Goal: Task Accomplishment & Management: Manage account settings

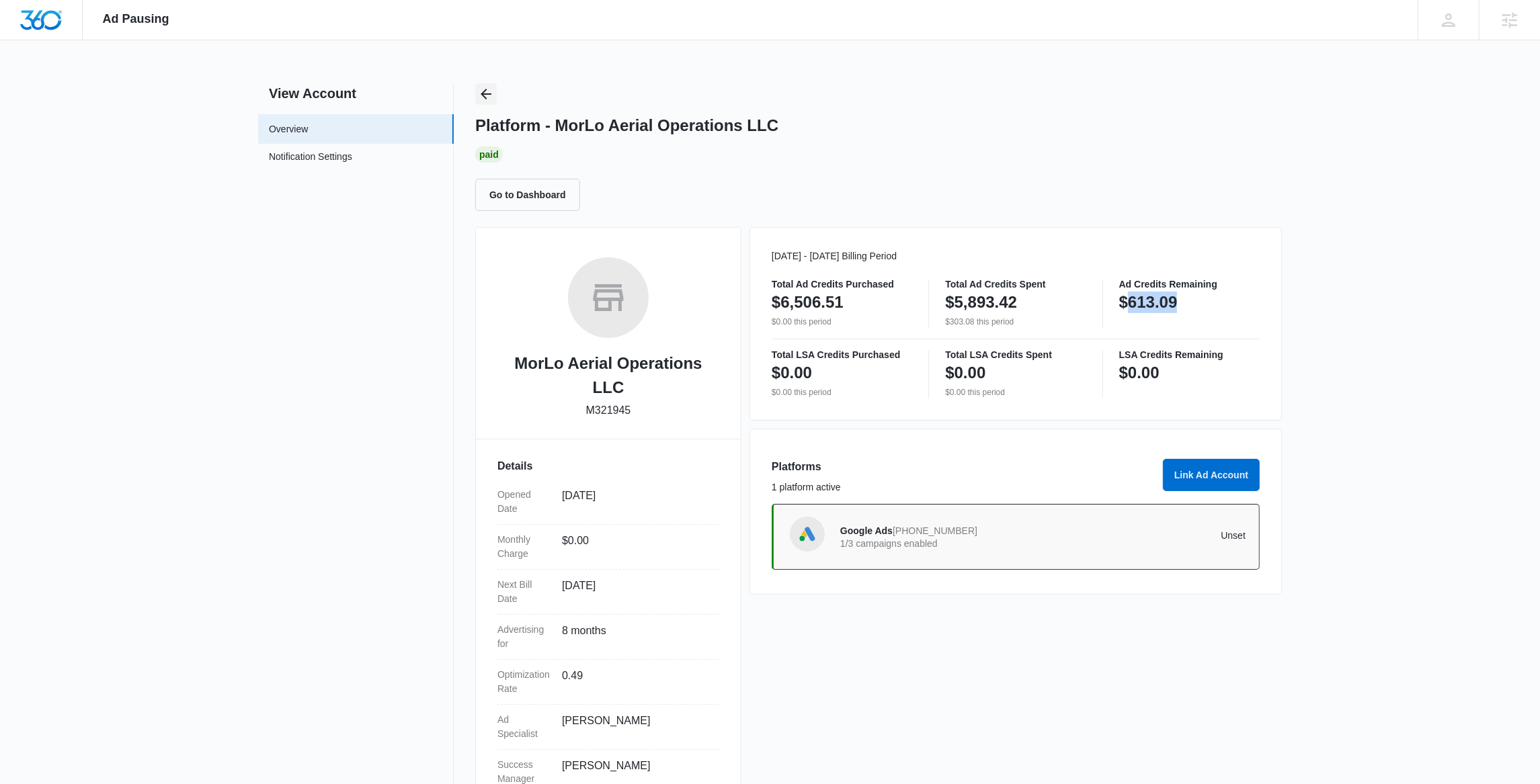
click at [495, 94] on button "Back" at bounding box center [486, 93] width 21 height 21
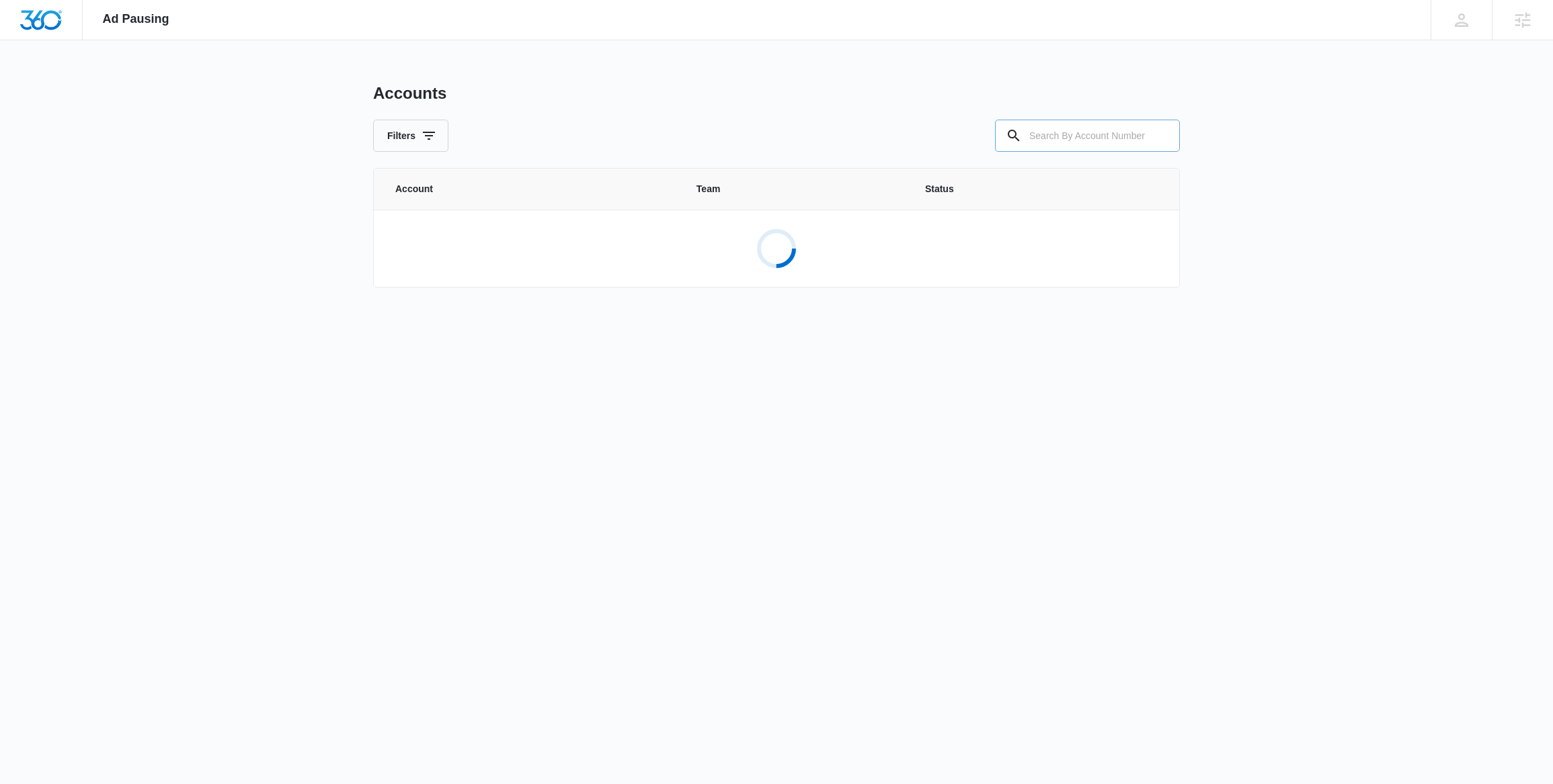
click at [1086, 137] on input "text" at bounding box center [1088, 135] width 185 height 32
paste input "M329804"
type input "M329804"
click at [490, 235] on p "Futura Energy" at bounding box center [473, 234] width 64 height 13
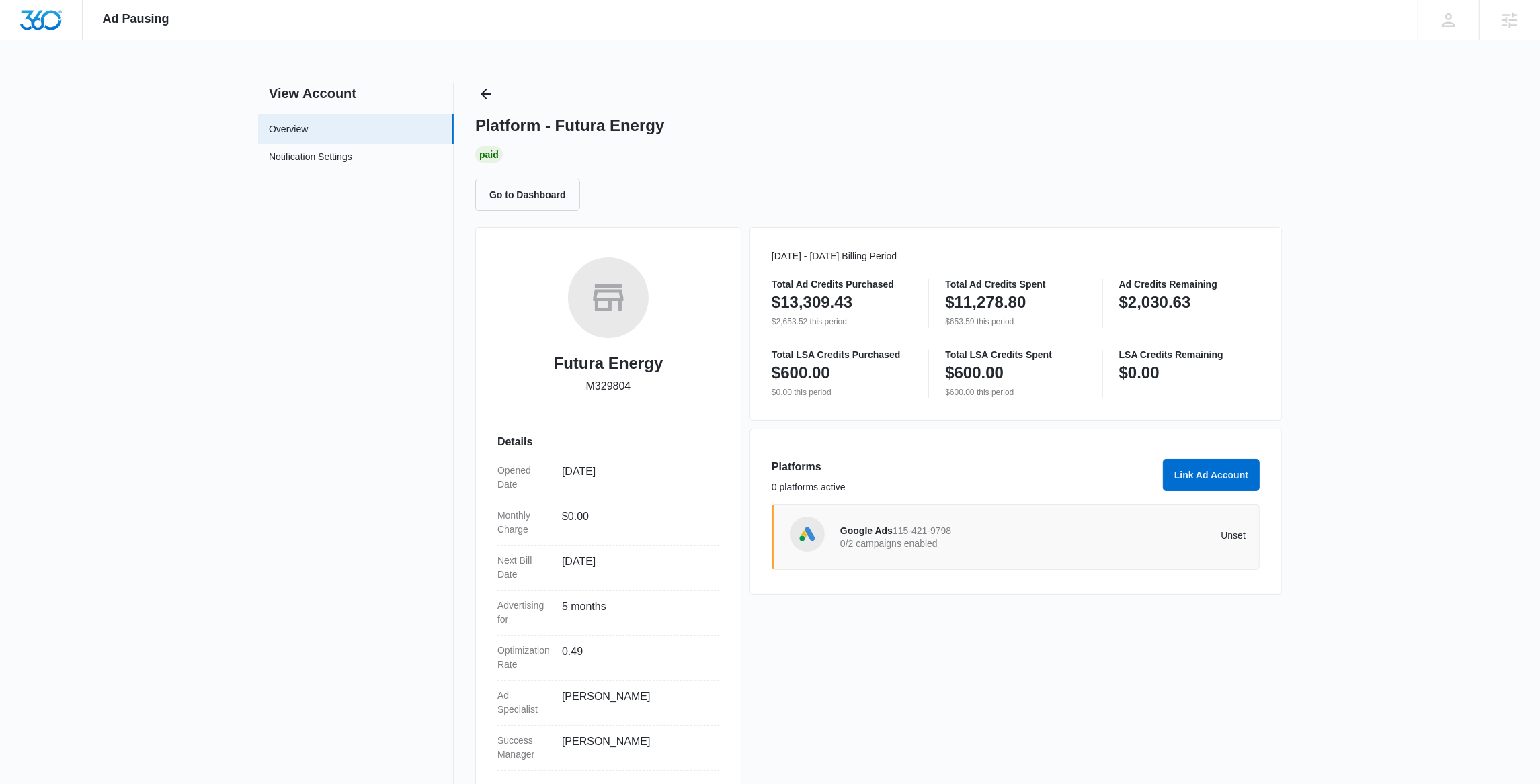
click at [941, 542] on p "0/2 campaigns enabled" at bounding box center [942, 544] width 203 height 9
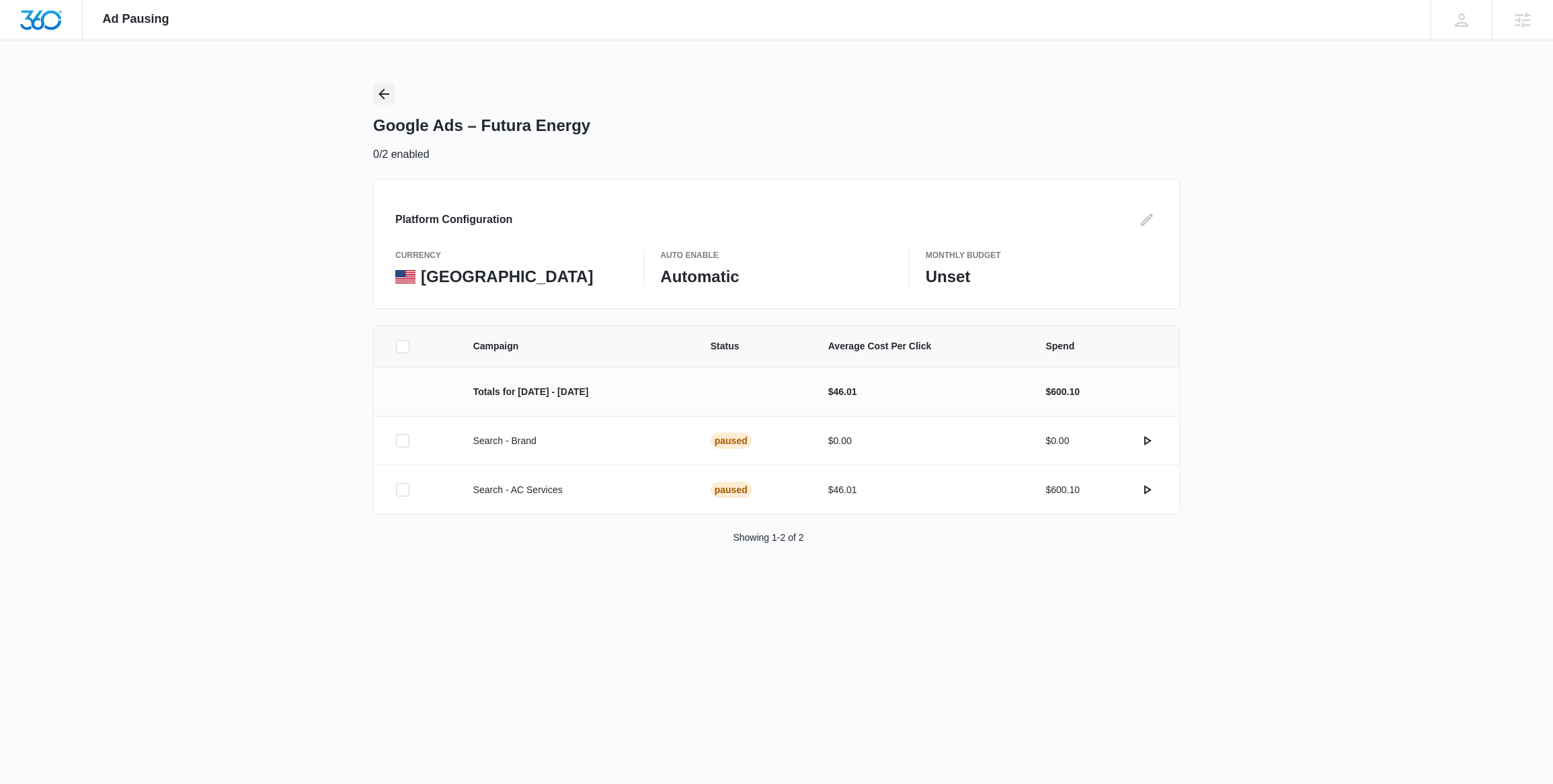
click at [376, 96] on icon "Back" at bounding box center [384, 94] width 16 height 16
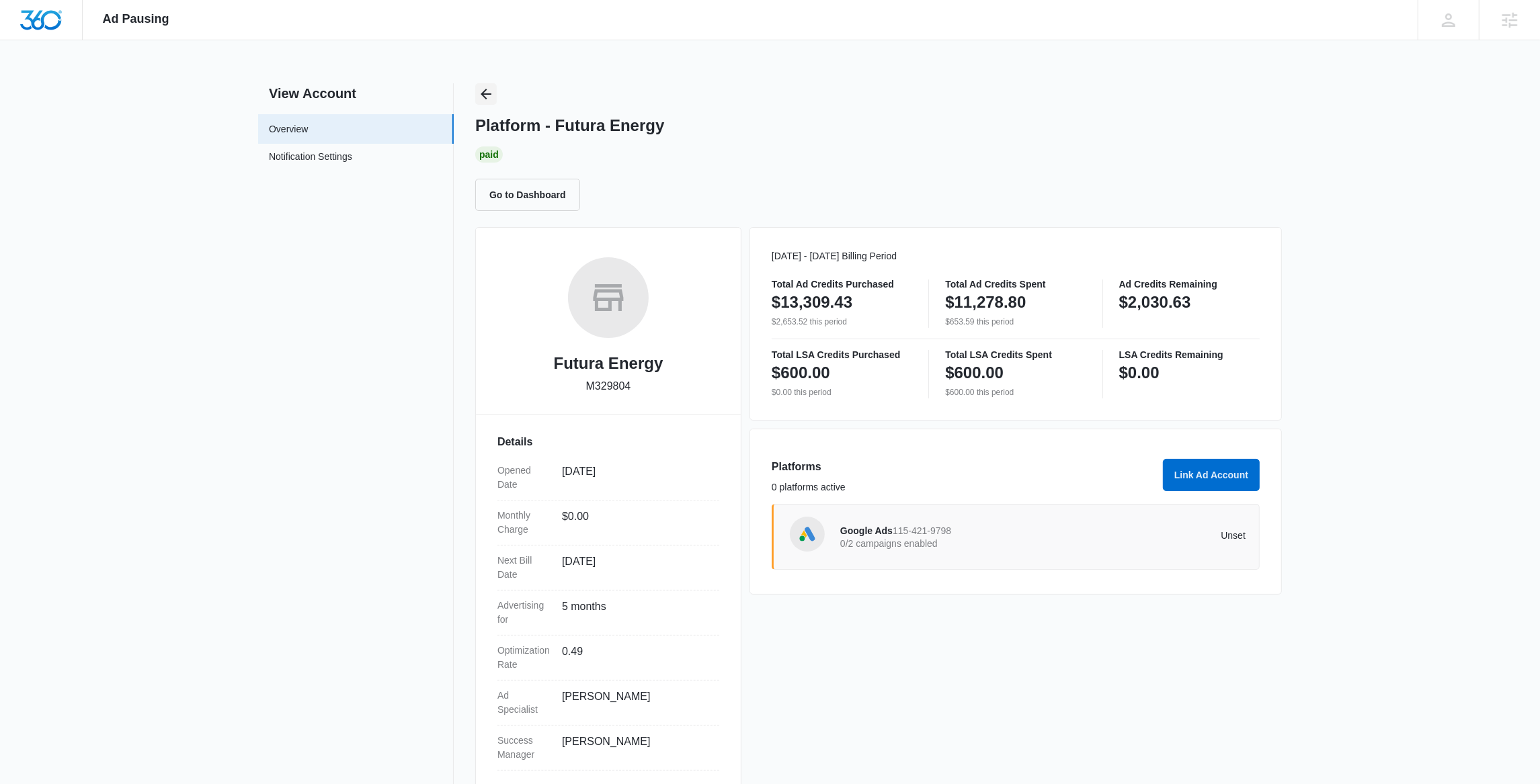
click at [486, 100] on icon "Back" at bounding box center [486, 94] width 16 height 16
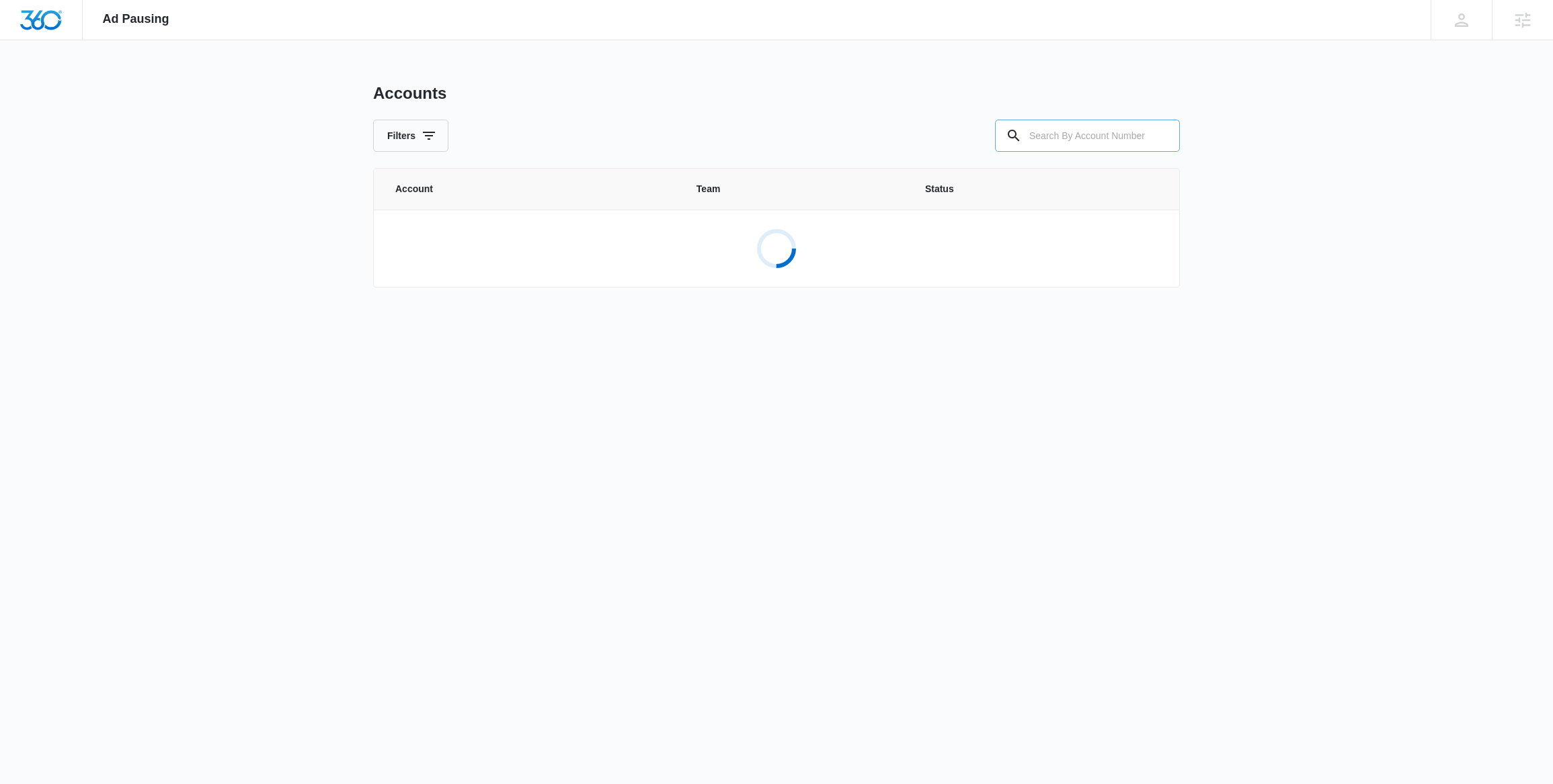
click at [1084, 140] on input "text" at bounding box center [1088, 135] width 185 height 32
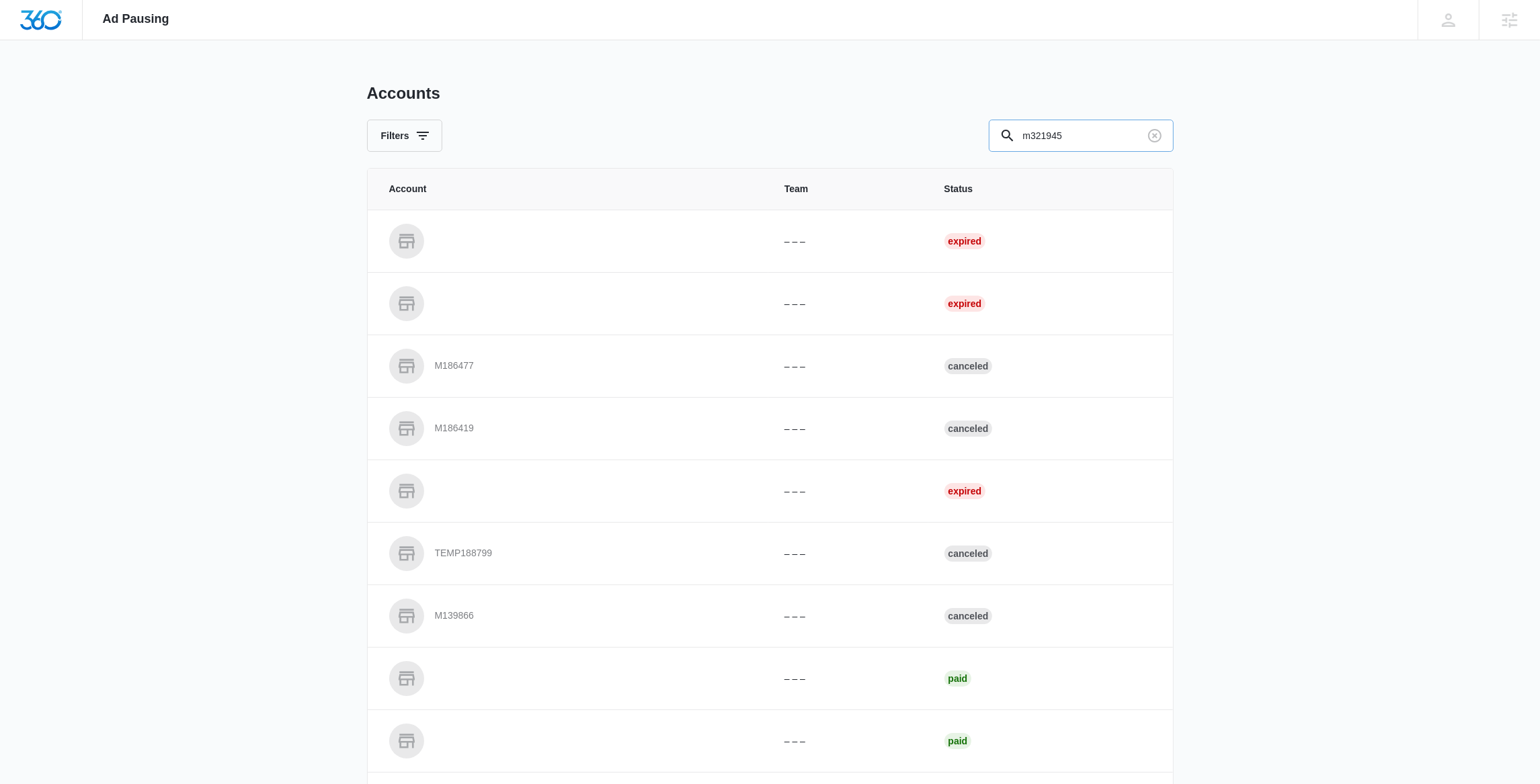
type input "m321945"
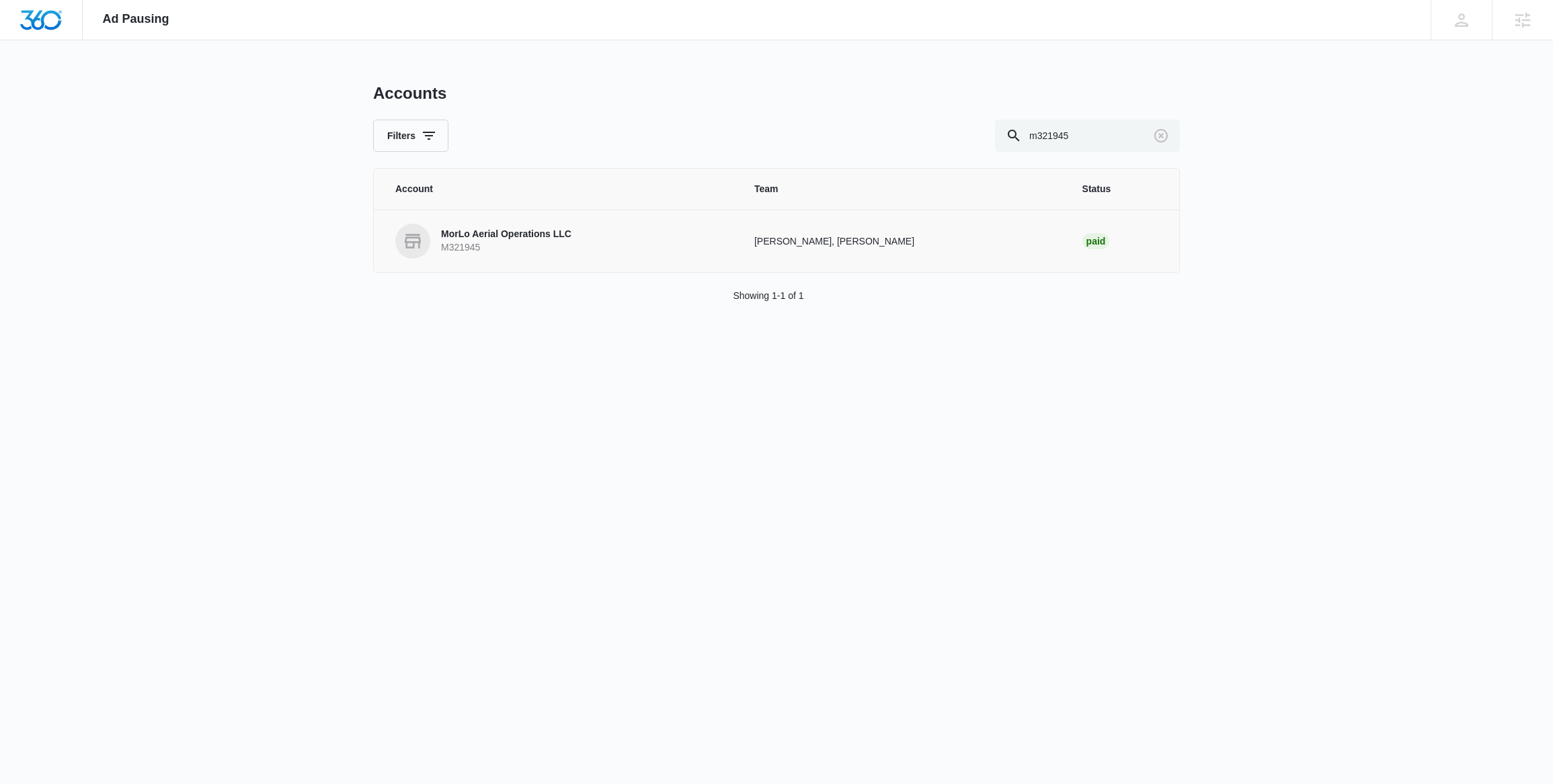
click at [604, 237] on link "MorLo Aerial Operations LLC M321945" at bounding box center [559, 241] width 327 height 35
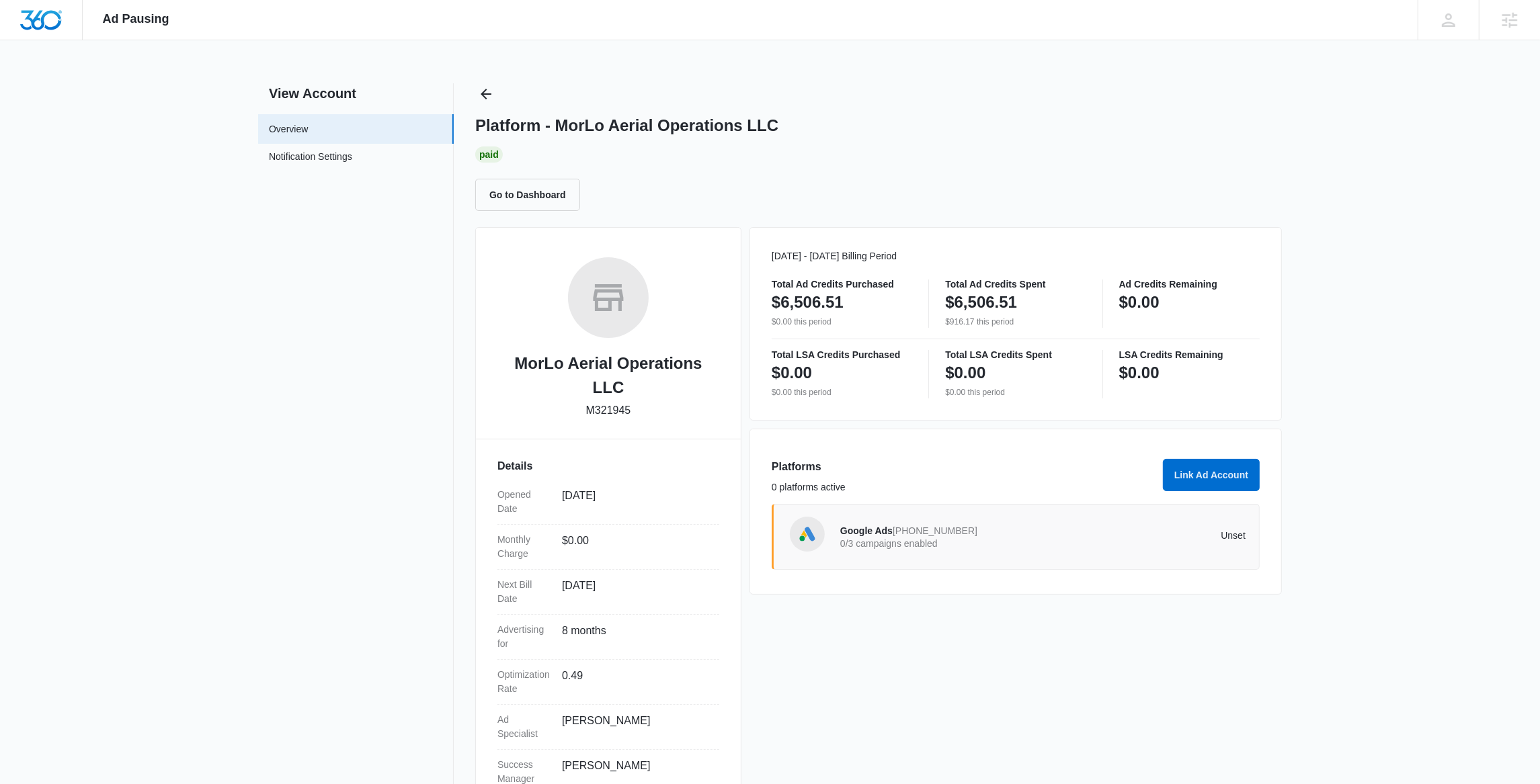
click at [974, 549] on div "Google Ads 304-681-6205 0/3 campaigns enabled" at bounding box center [942, 537] width 203 height 28
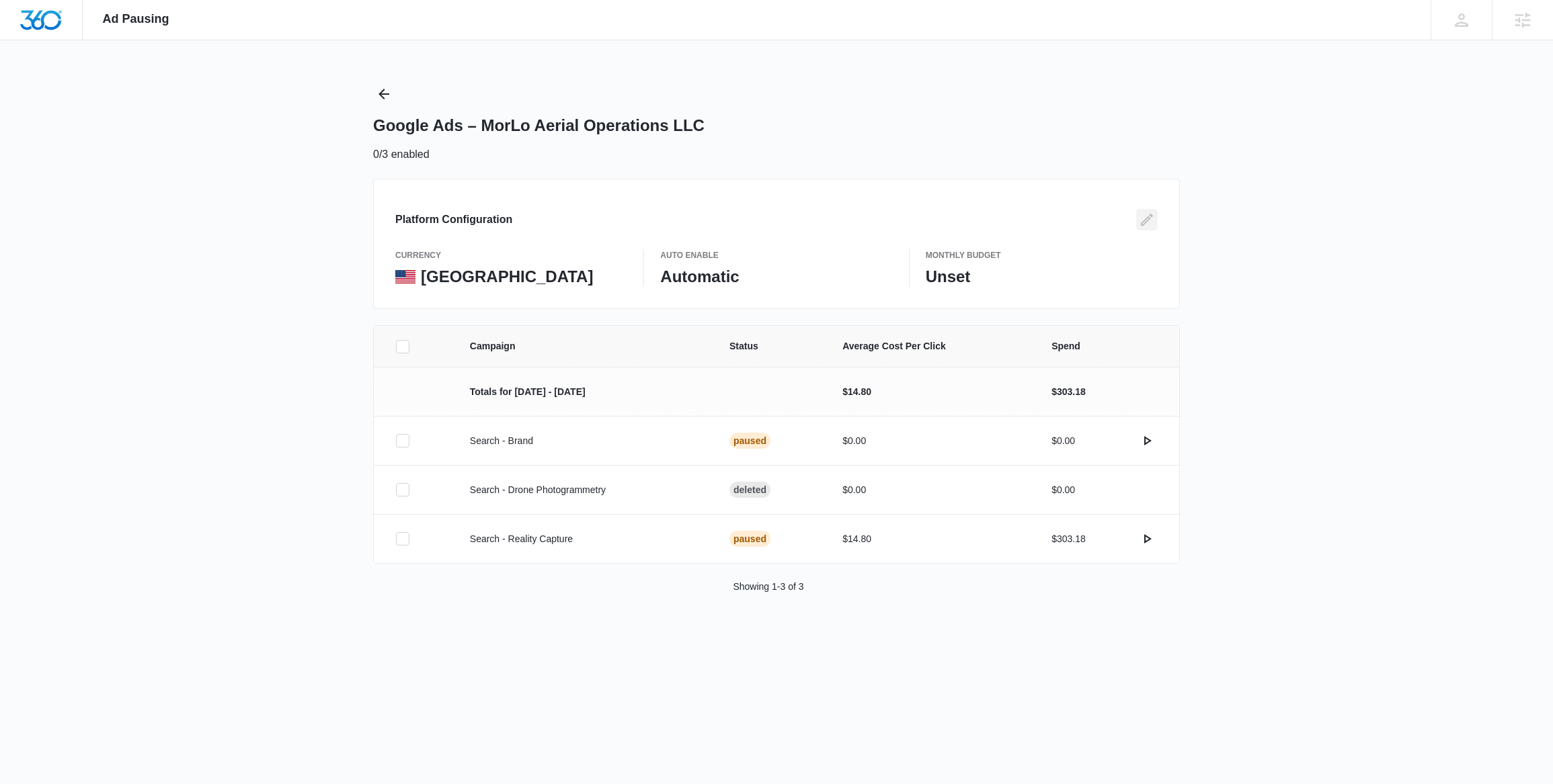
click at [1145, 219] on icon "Edit" at bounding box center [1147, 220] width 16 height 16
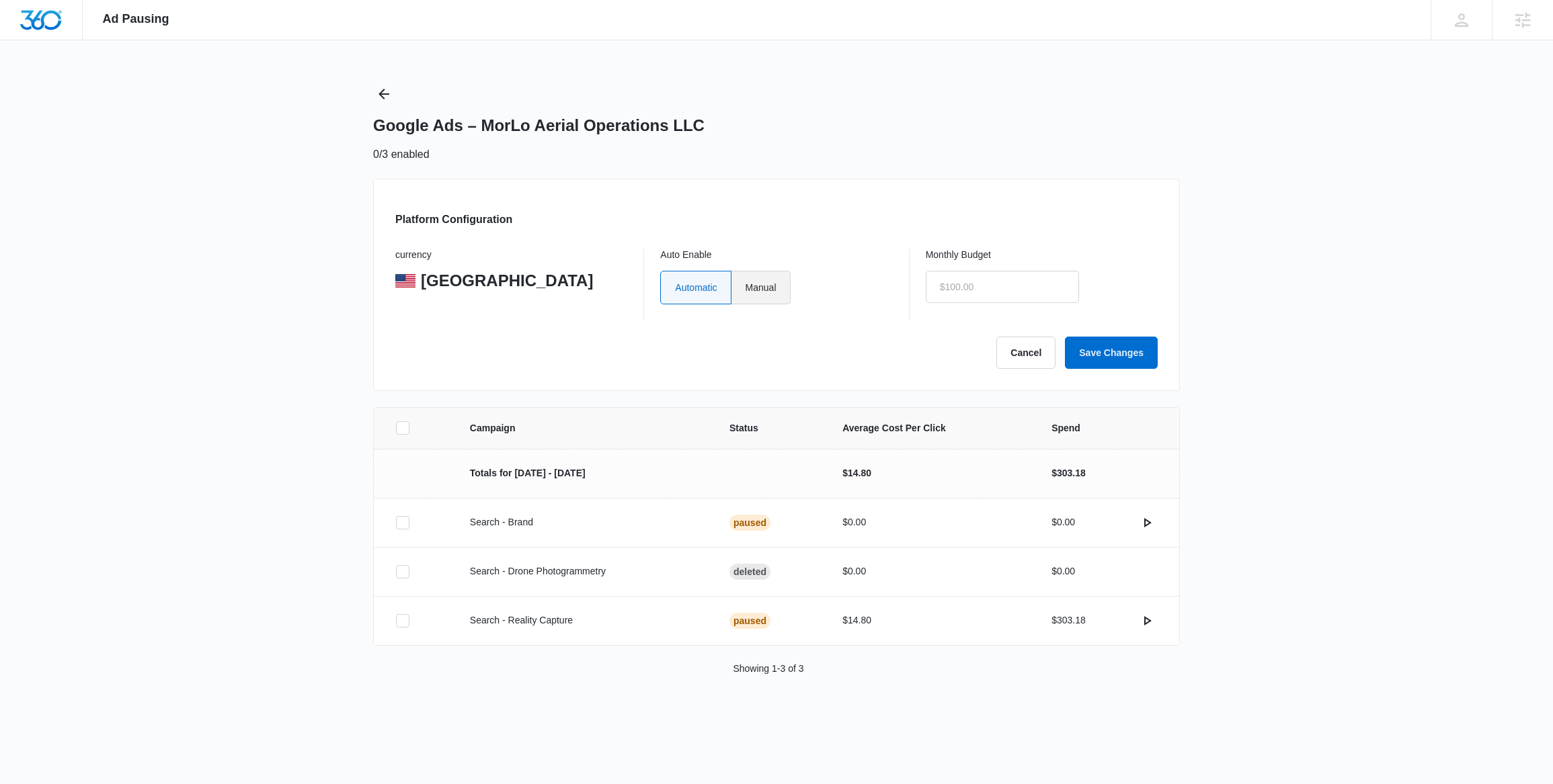
click at [756, 287] on label "Manual" at bounding box center [761, 287] width 59 height 34
click at [746, 287] on input "Manual" at bounding box center [745, 287] width 1 height 1
radio input "true"
click at [958, 284] on input "text" at bounding box center [1002, 286] width 153 height 32
type input "$0.00"
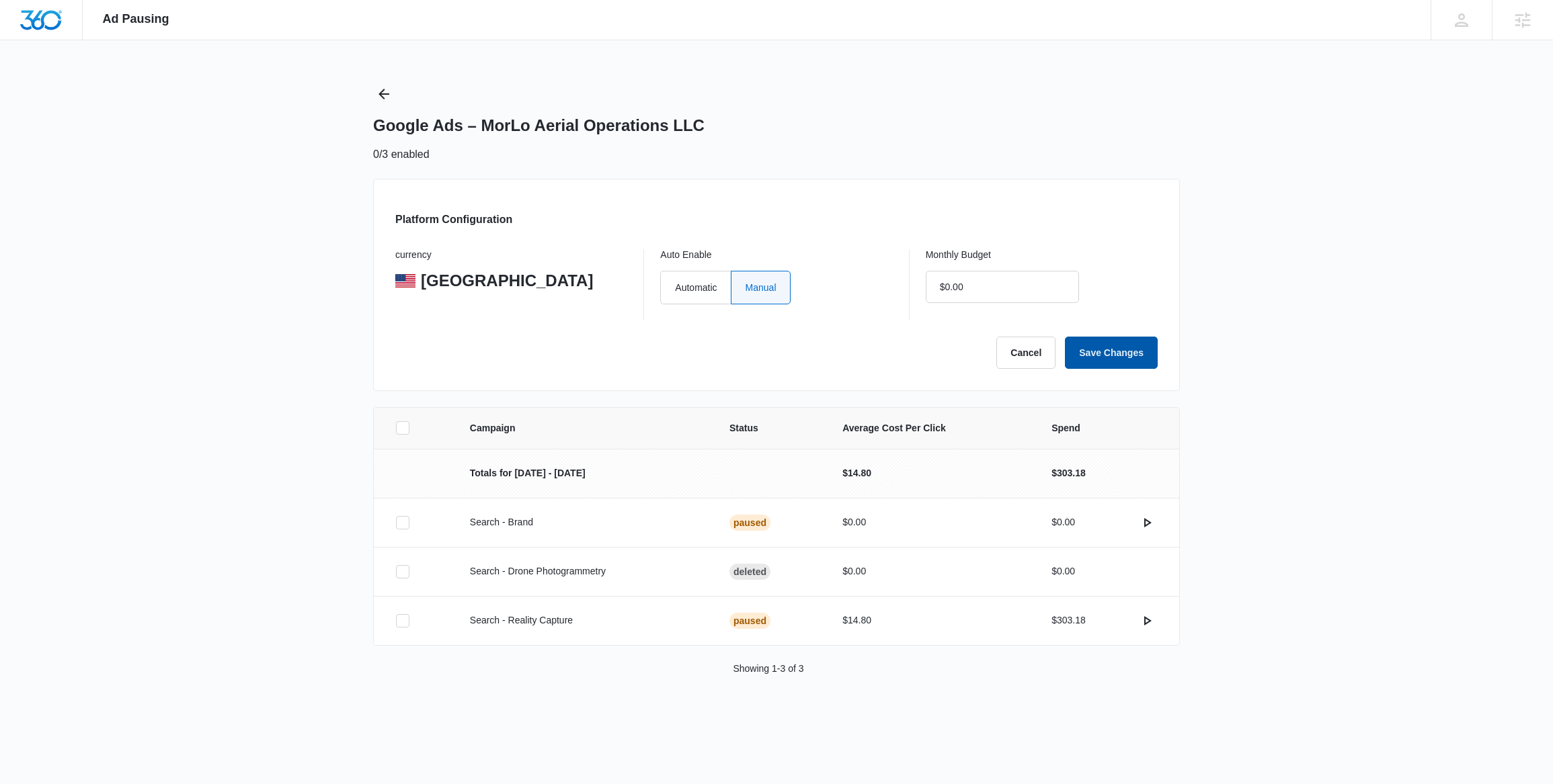
click at [1087, 349] on button "Save Changes" at bounding box center [1112, 352] width 93 height 32
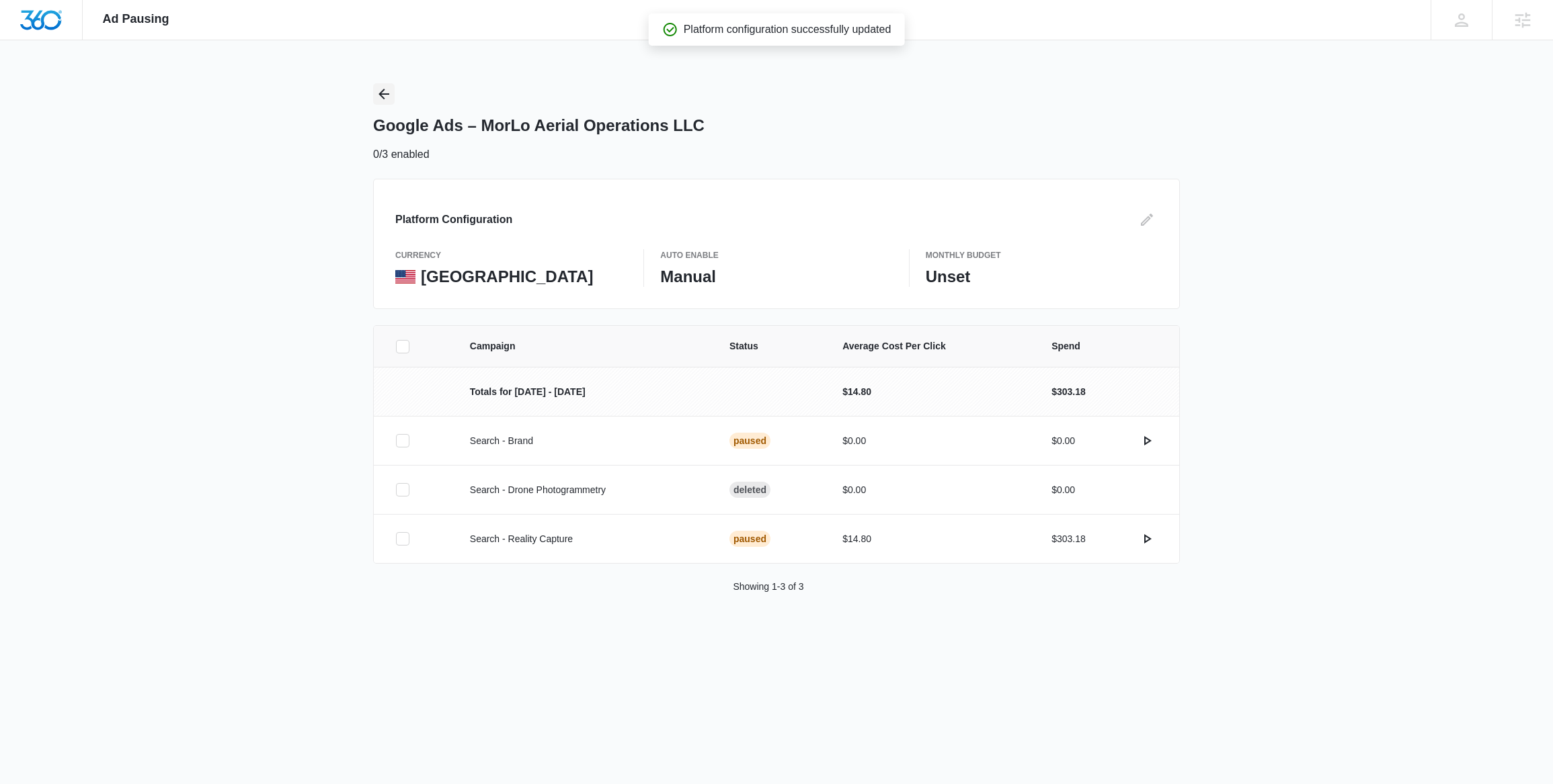
click at [382, 89] on icon "Back" at bounding box center [384, 94] width 16 height 16
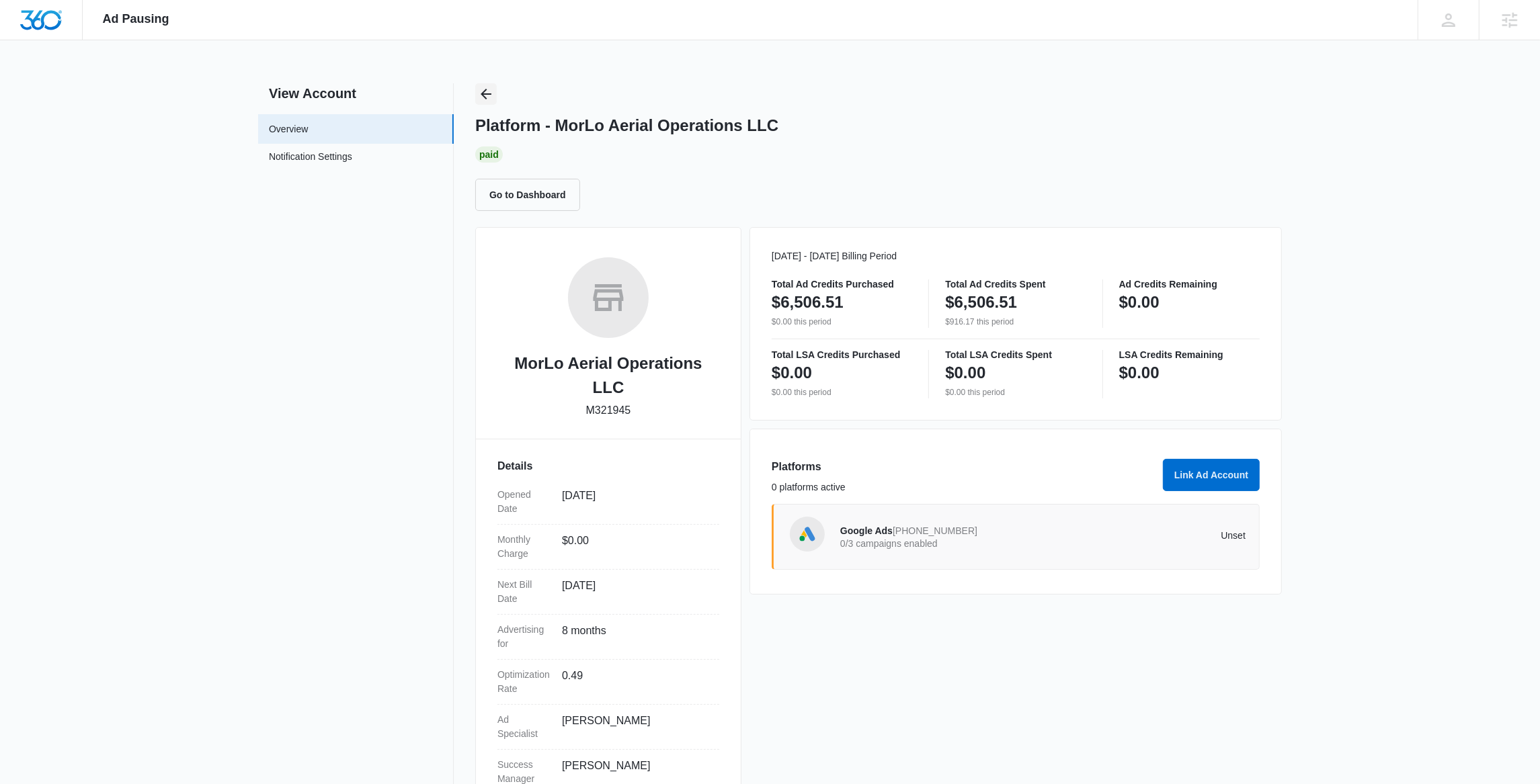
click at [486, 89] on icon "Back" at bounding box center [486, 94] width 11 height 11
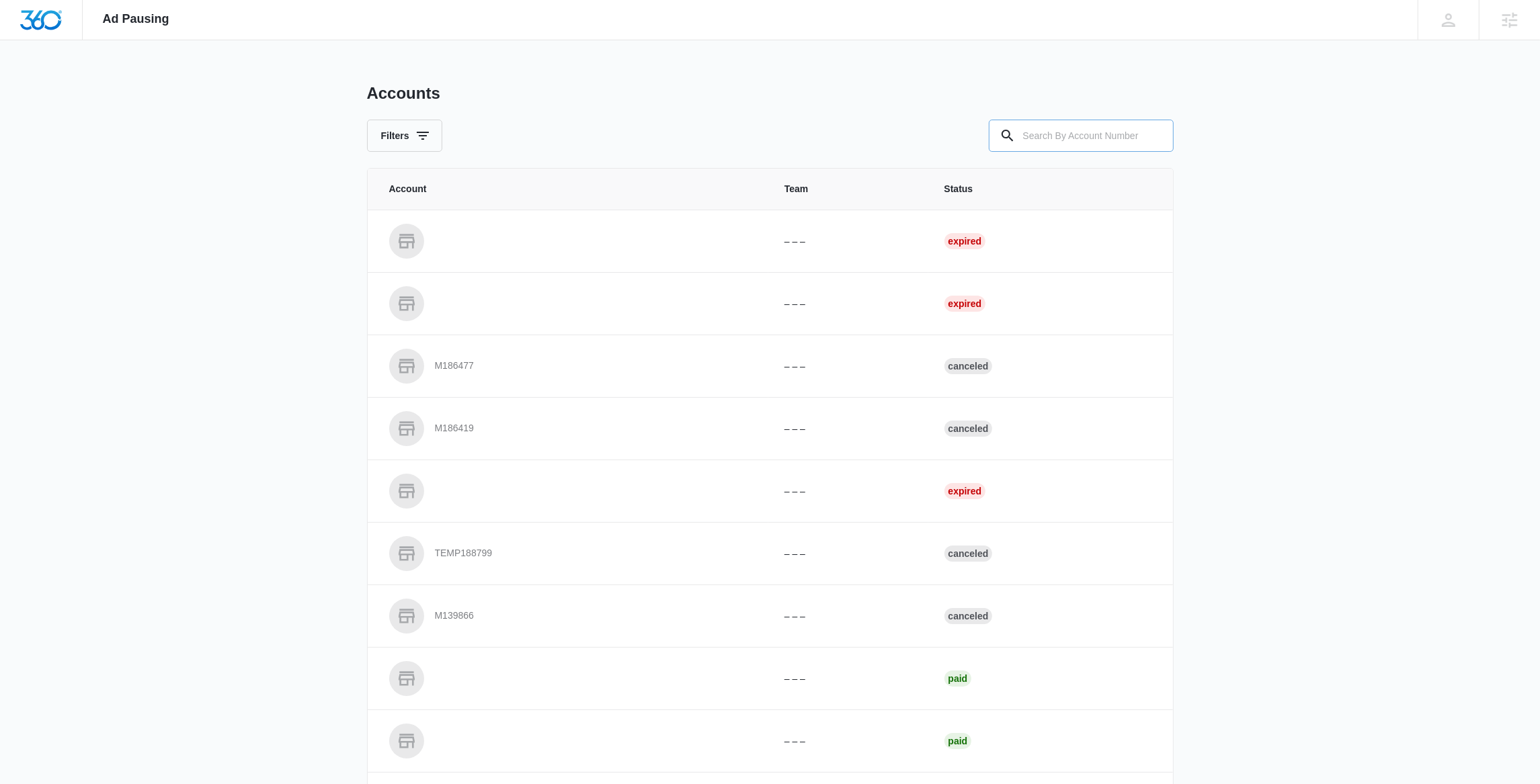
click at [1069, 138] on input "text" at bounding box center [1082, 135] width 185 height 32
paste input "M326436"
type input "M326436"
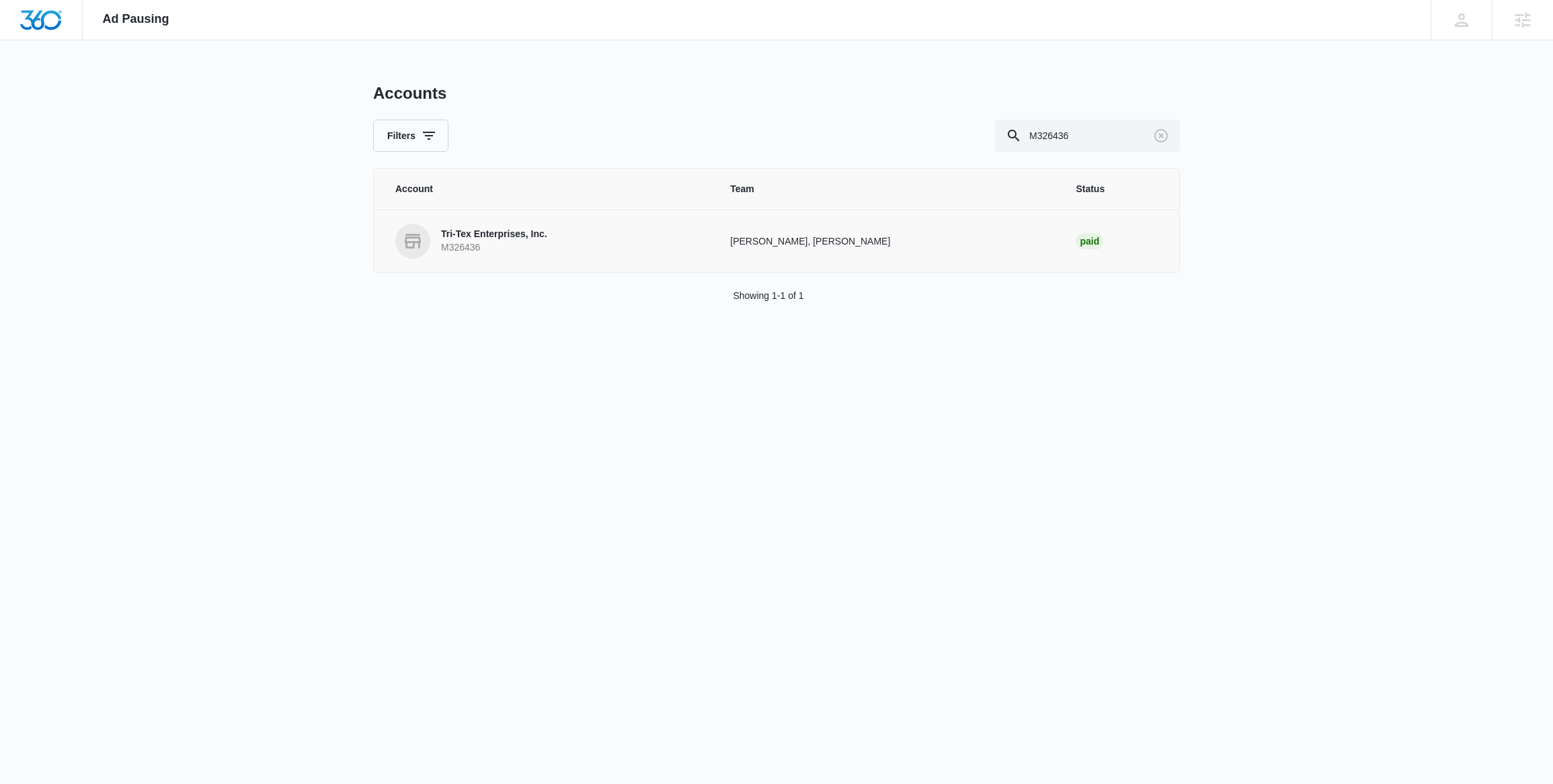
click at [629, 237] on link "Tri-Tex Enterprises, Inc. M326436" at bounding box center [546, 241] width 302 height 35
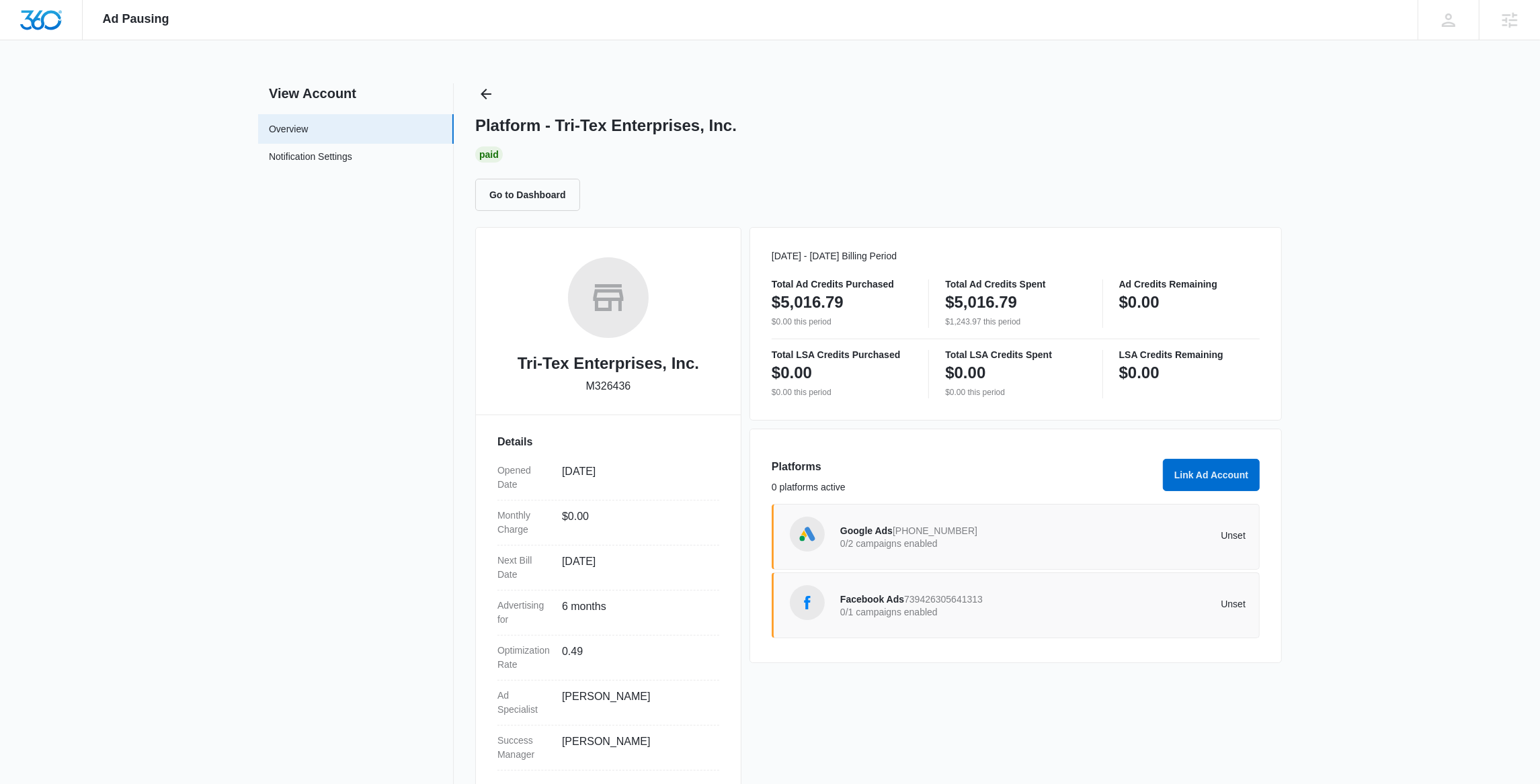
click at [855, 533] on span "Google Ads" at bounding box center [867, 531] width 53 height 11
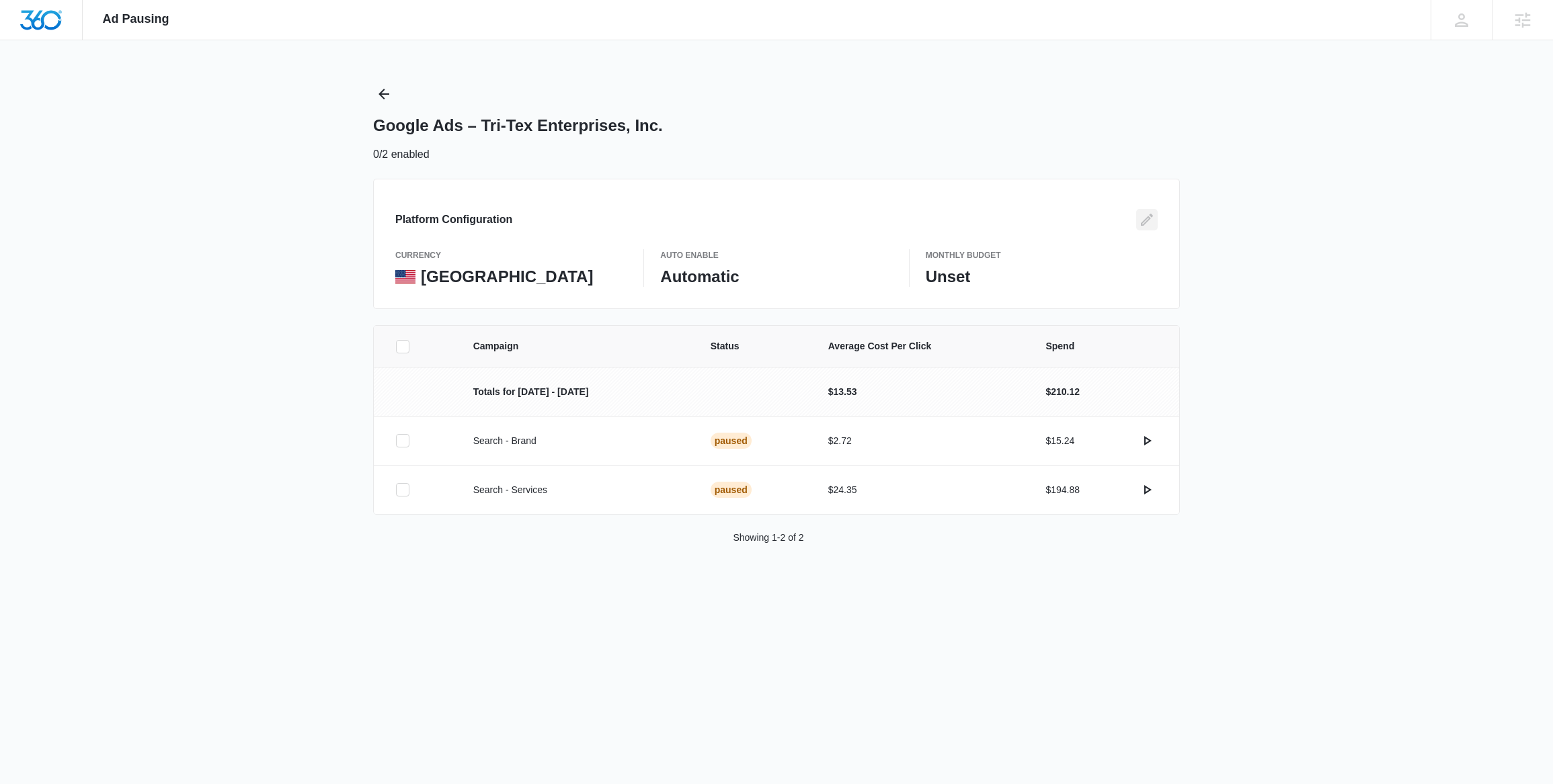
click at [1155, 222] on button "Edit" at bounding box center [1146, 219] width 21 height 21
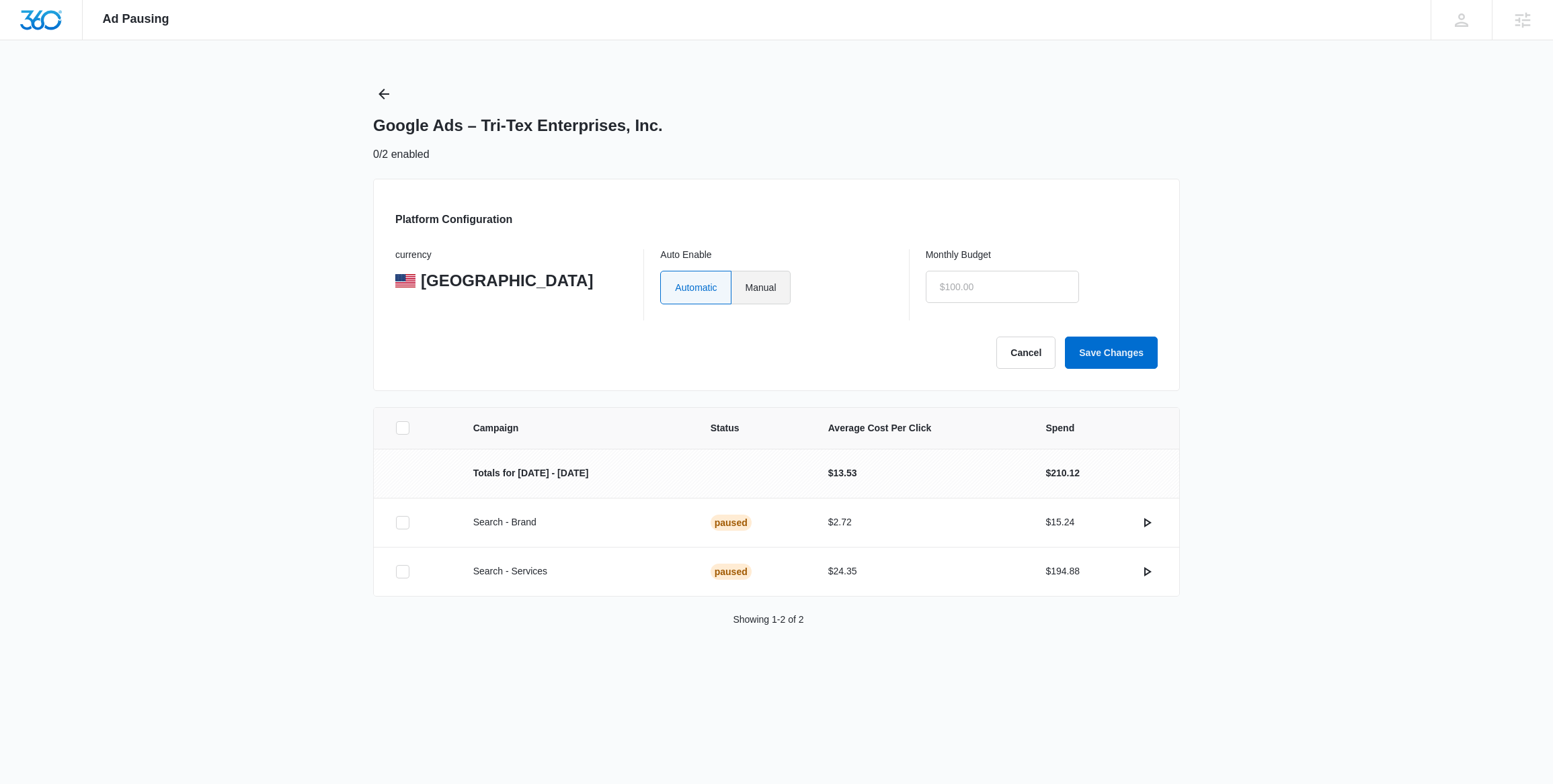
click at [776, 293] on label "Manual" at bounding box center [761, 287] width 59 height 34
click at [746, 288] on input "Manual" at bounding box center [745, 287] width 1 height 1
radio input "true"
click at [994, 288] on input "text" at bounding box center [1002, 286] width 153 height 32
click at [1113, 361] on button "Save Changes" at bounding box center [1112, 352] width 93 height 32
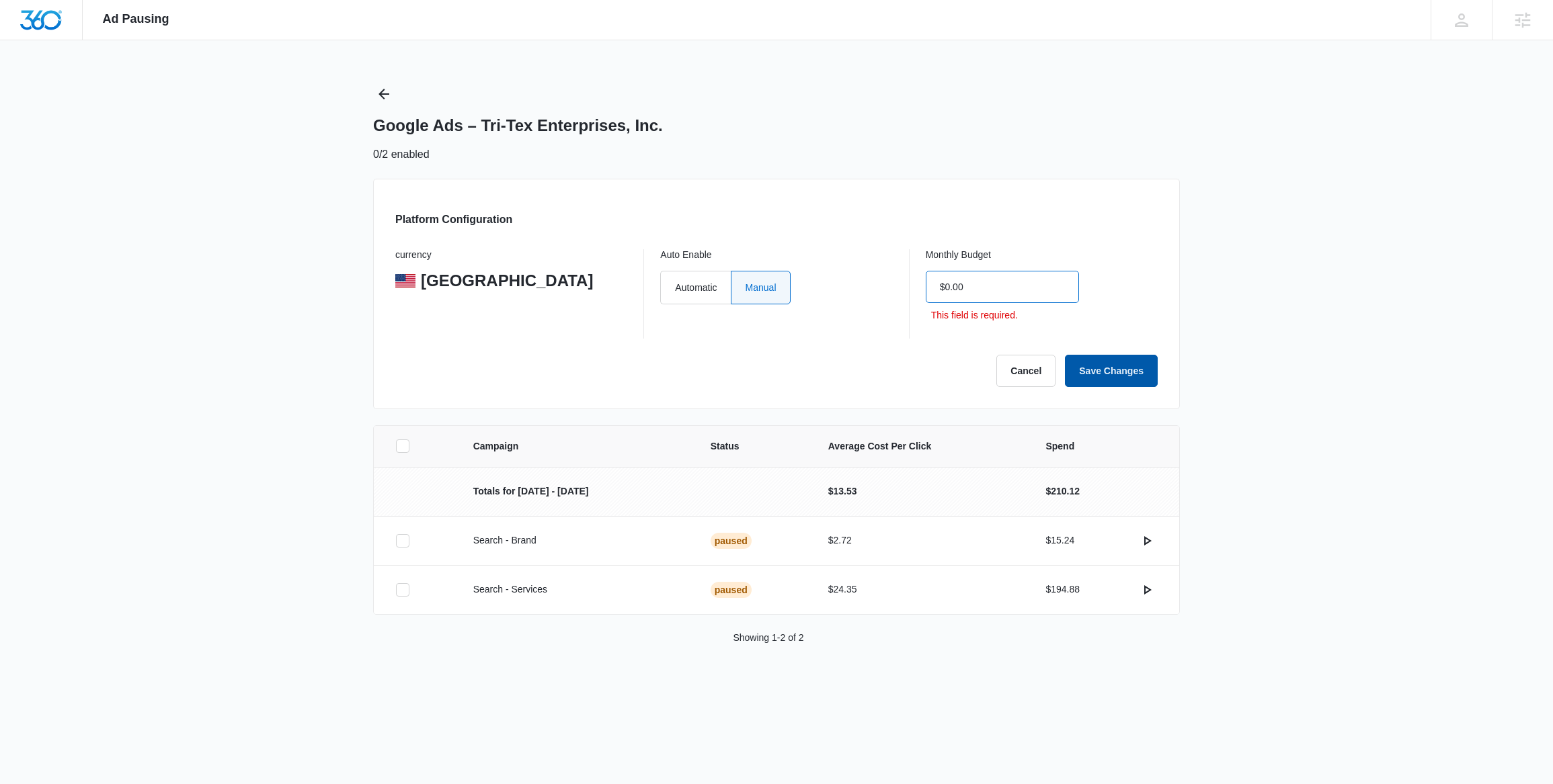
type input "$0.00"
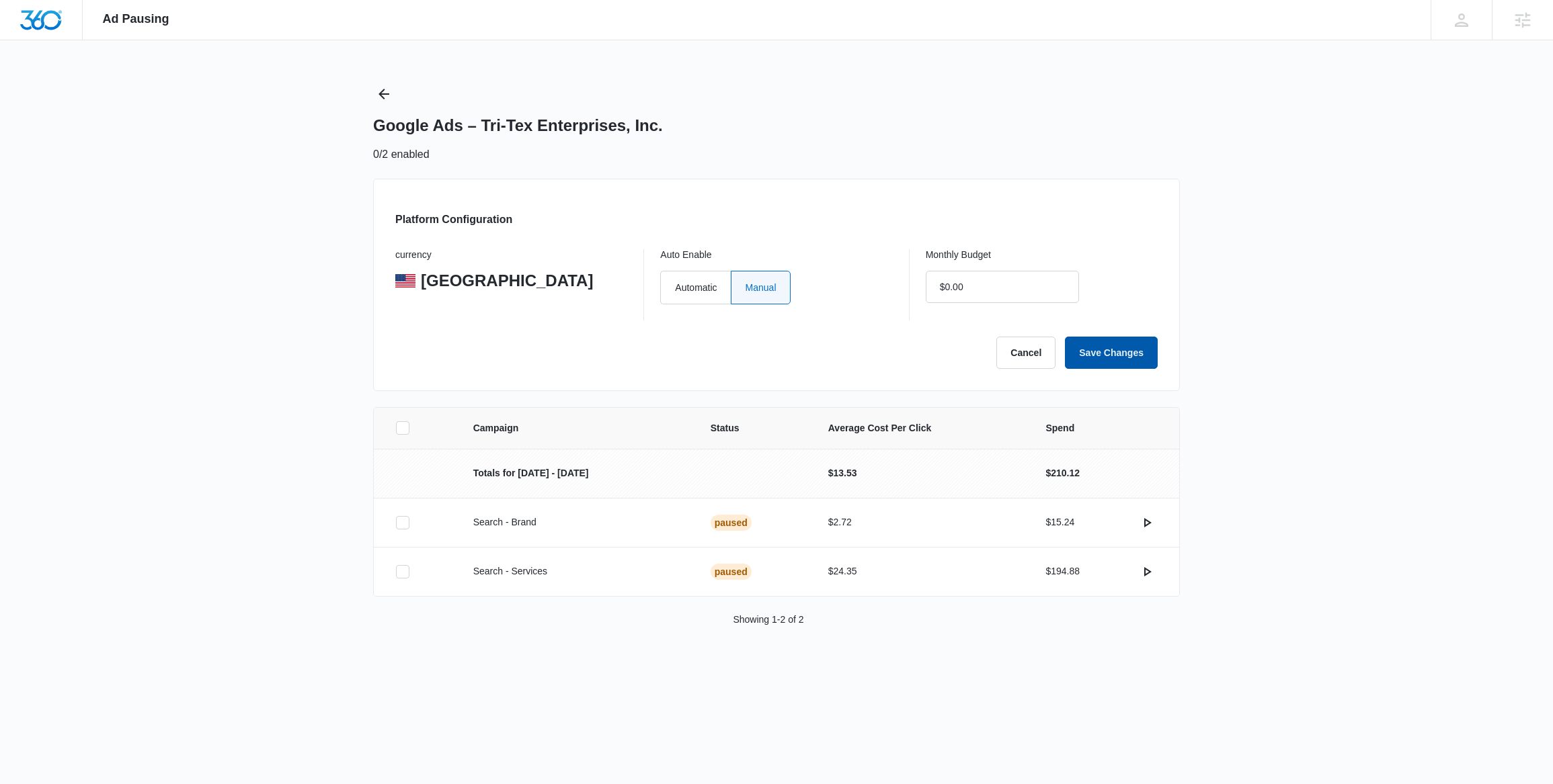
click at [1109, 352] on button "Save Changes" at bounding box center [1112, 352] width 93 height 32
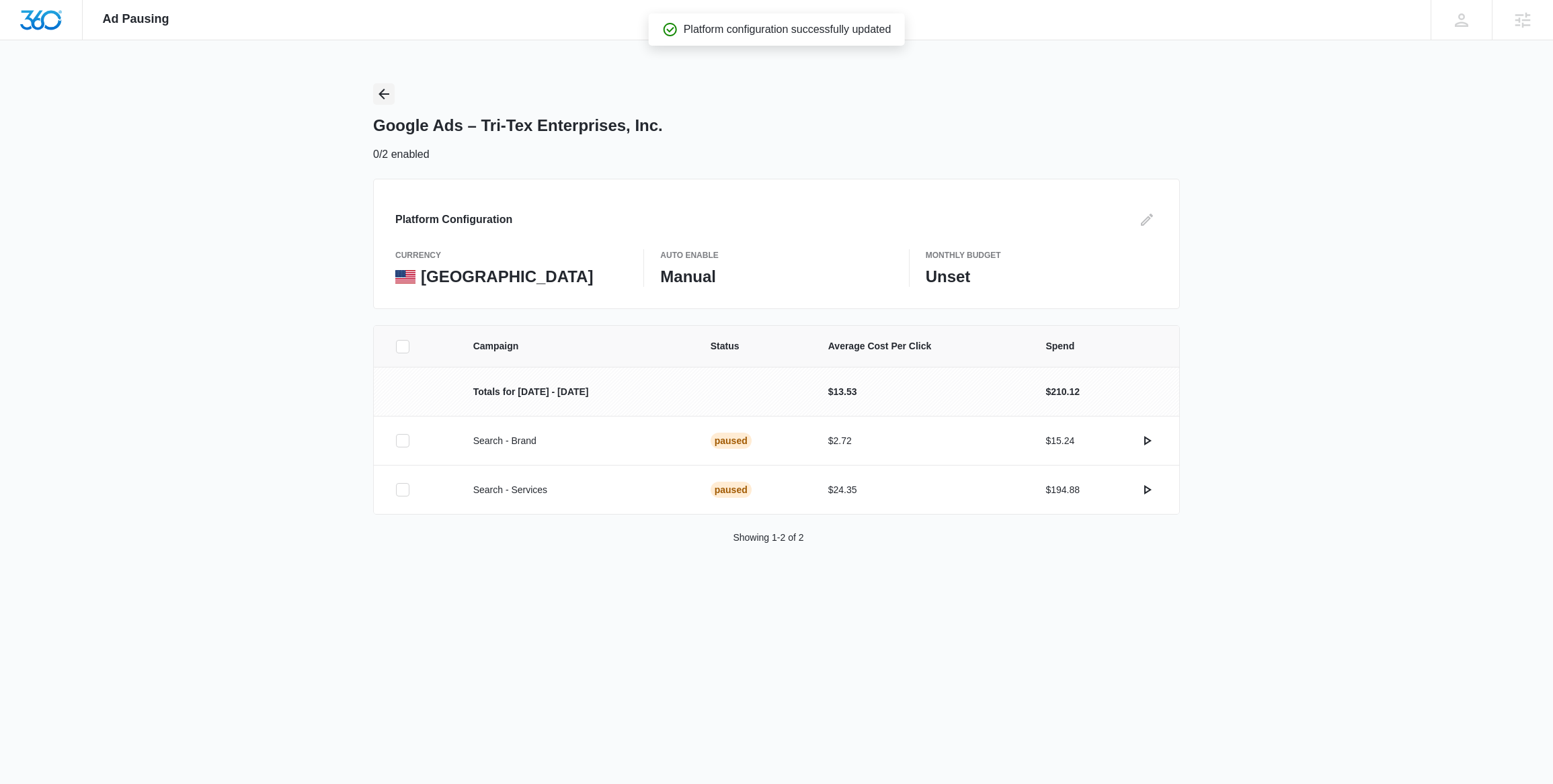
click at [383, 92] on icon "Back" at bounding box center [384, 94] width 16 height 16
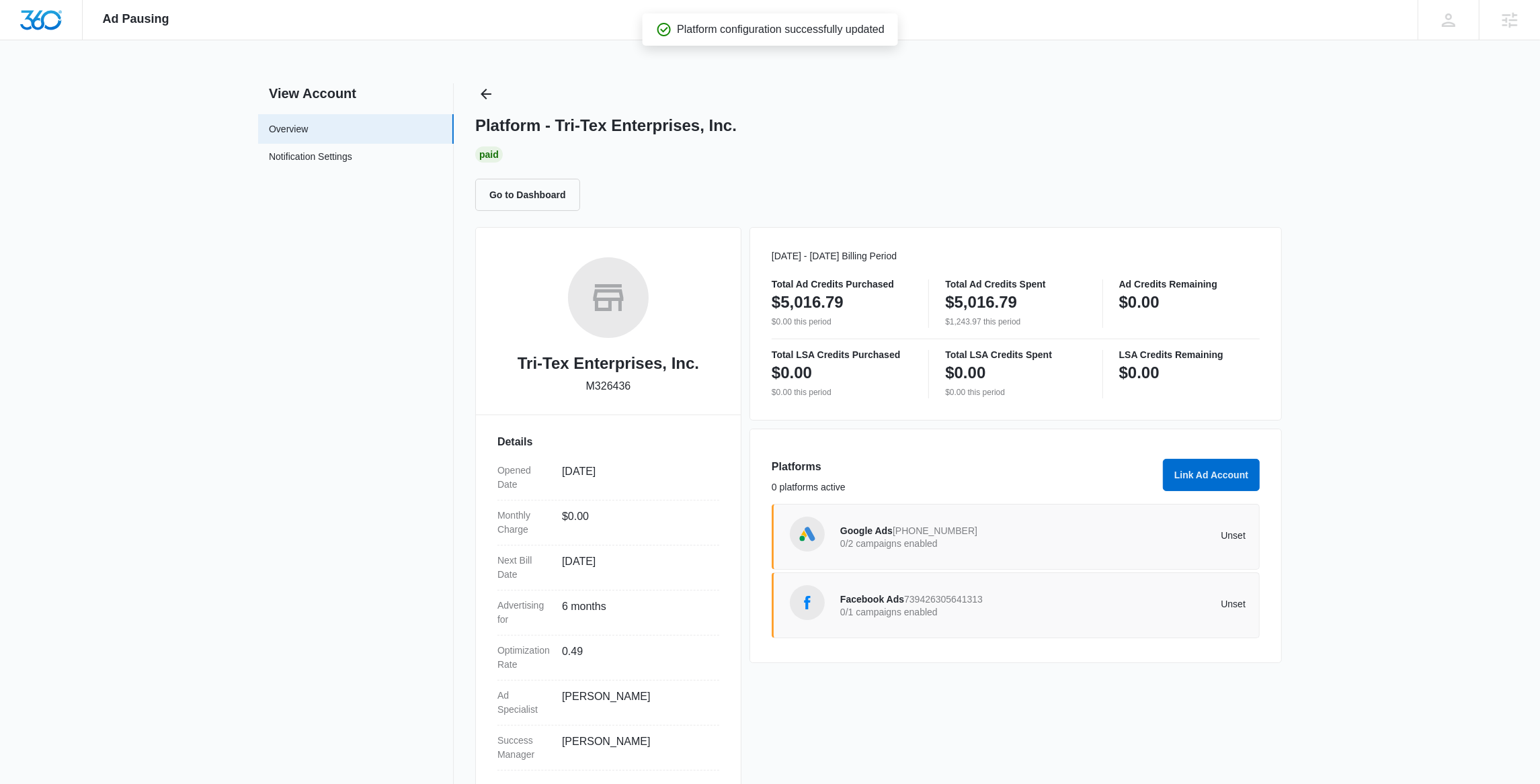
click at [1049, 609] on p "Unset" at bounding box center [1144, 604] width 203 height 9
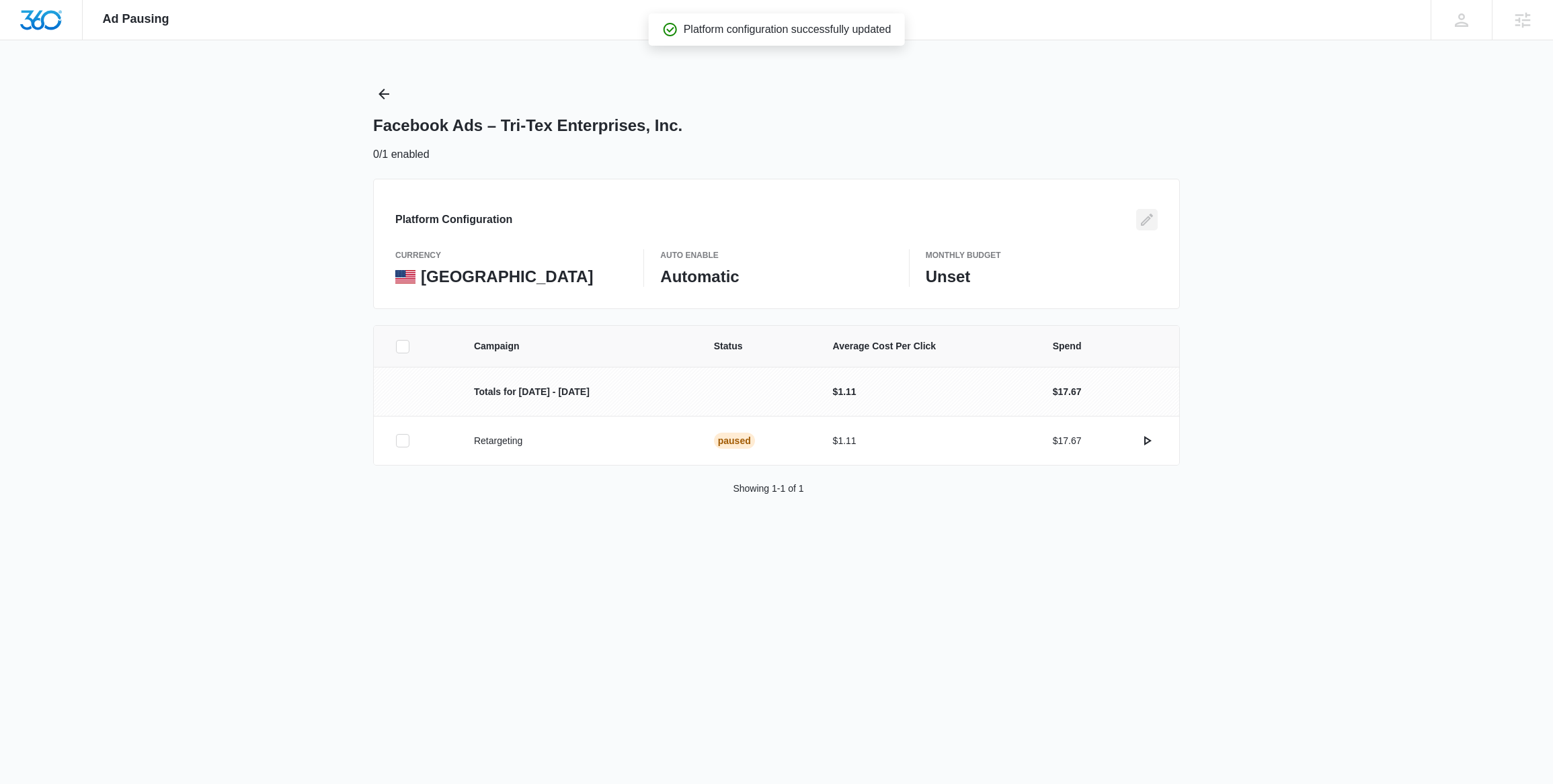
click at [1146, 223] on icon "Edit" at bounding box center [1146, 219] width 12 height 12
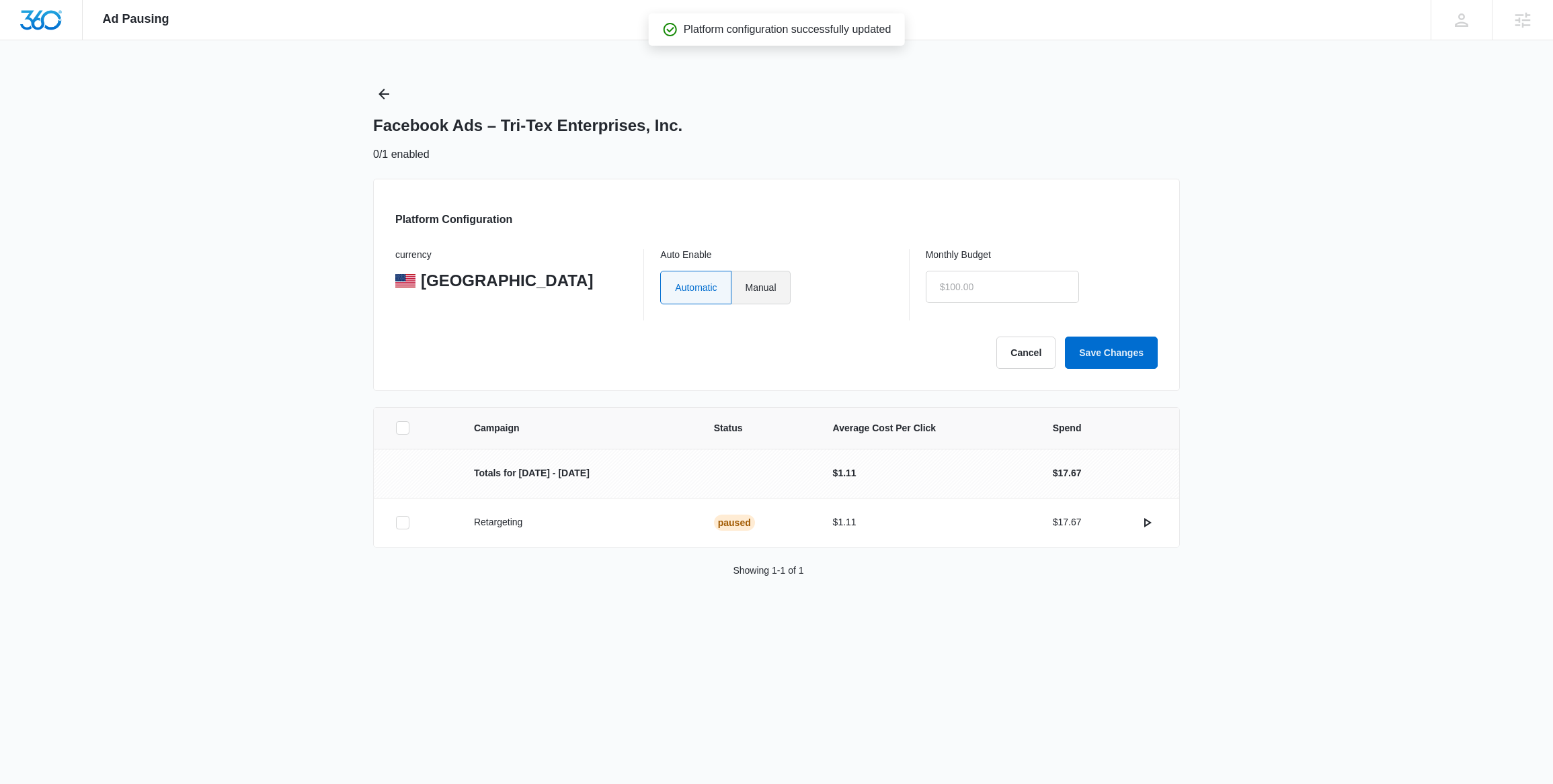
click at [784, 291] on label "Manual" at bounding box center [761, 287] width 59 height 34
click at [746, 288] on input "Manual" at bounding box center [745, 287] width 1 height 1
radio input "true"
click at [1123, 355] on button "Save Changes" at bounding box center [1112, 352] width 93 height 32
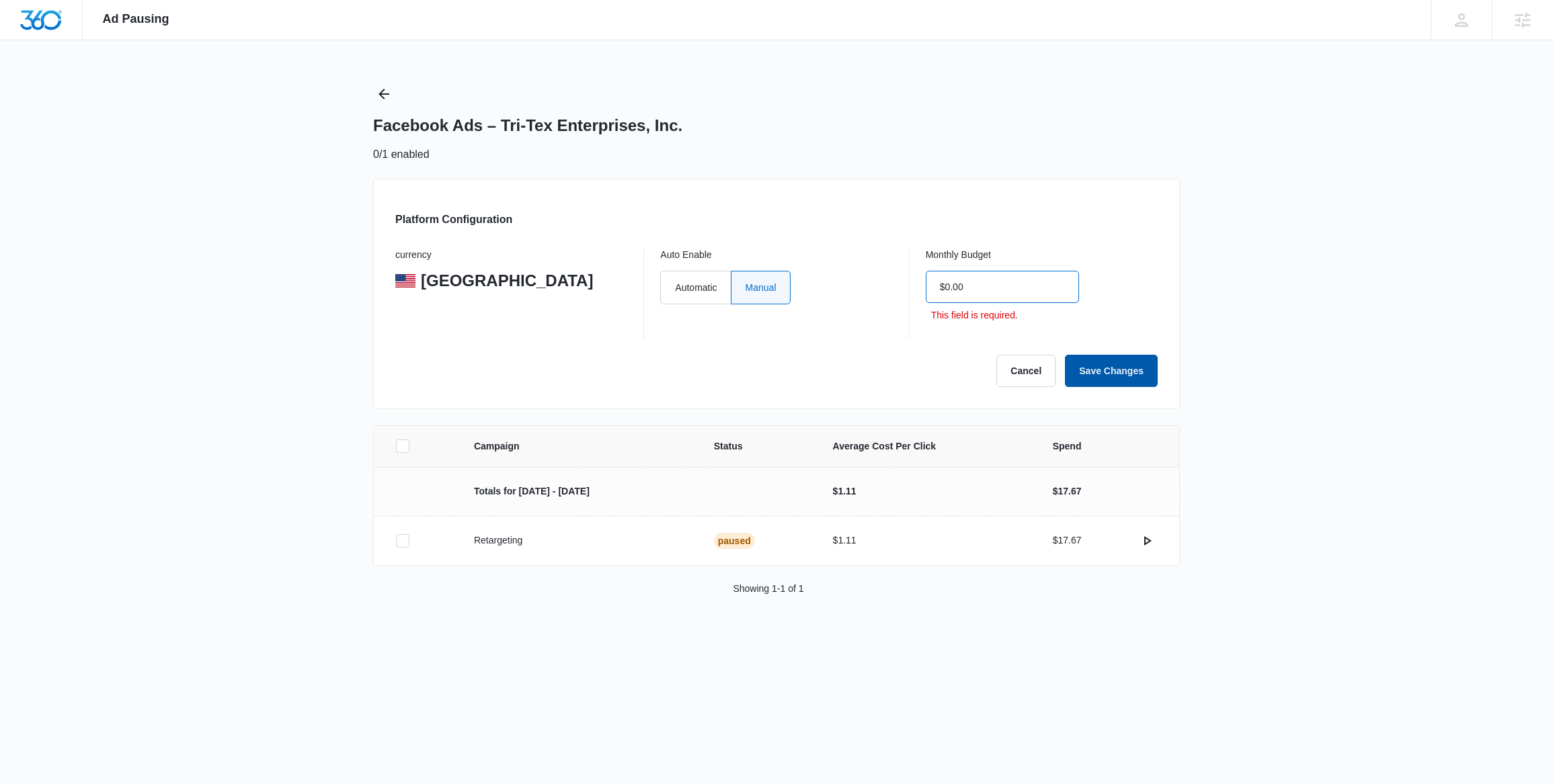
type input "$0.00"
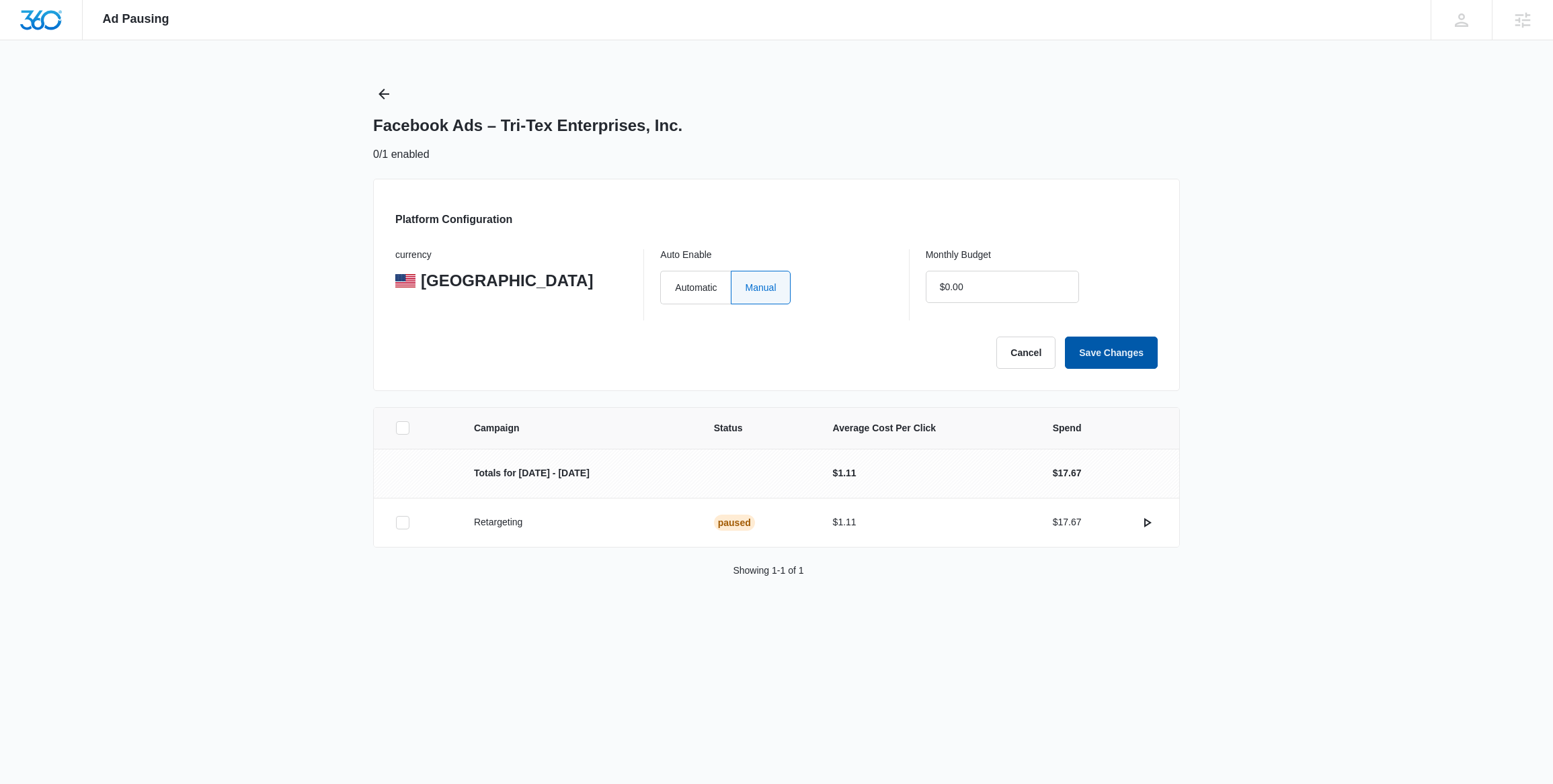
click at [1122, 355] on button "Save Changes" at bounding box center [1112, 352] width 93 height 32
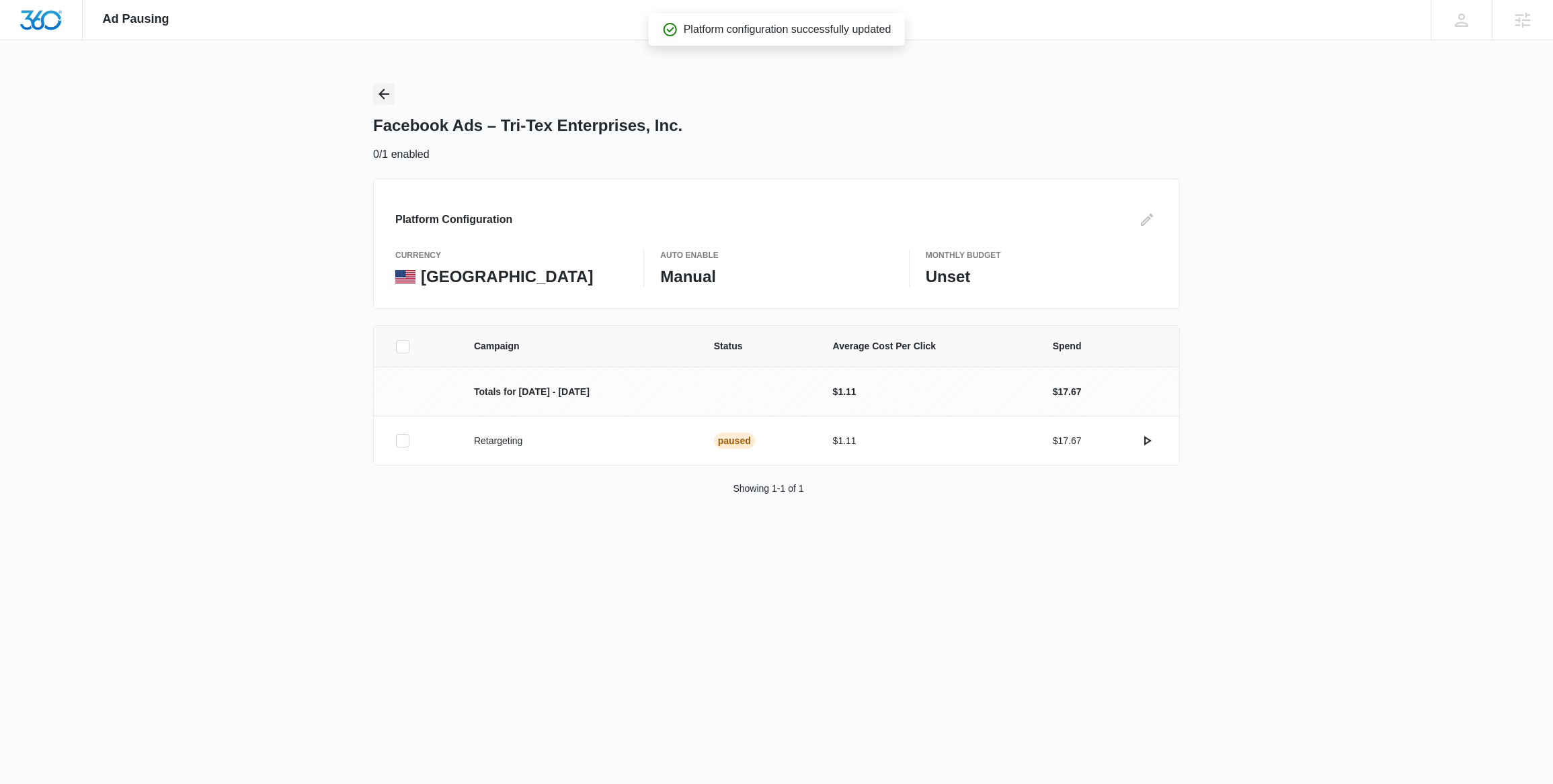
click at [391, 97] on icon "Back" at bounding box center [384, 94] width 16 height 16
